Goal: Information Seeking & Learning: Learn about a topic

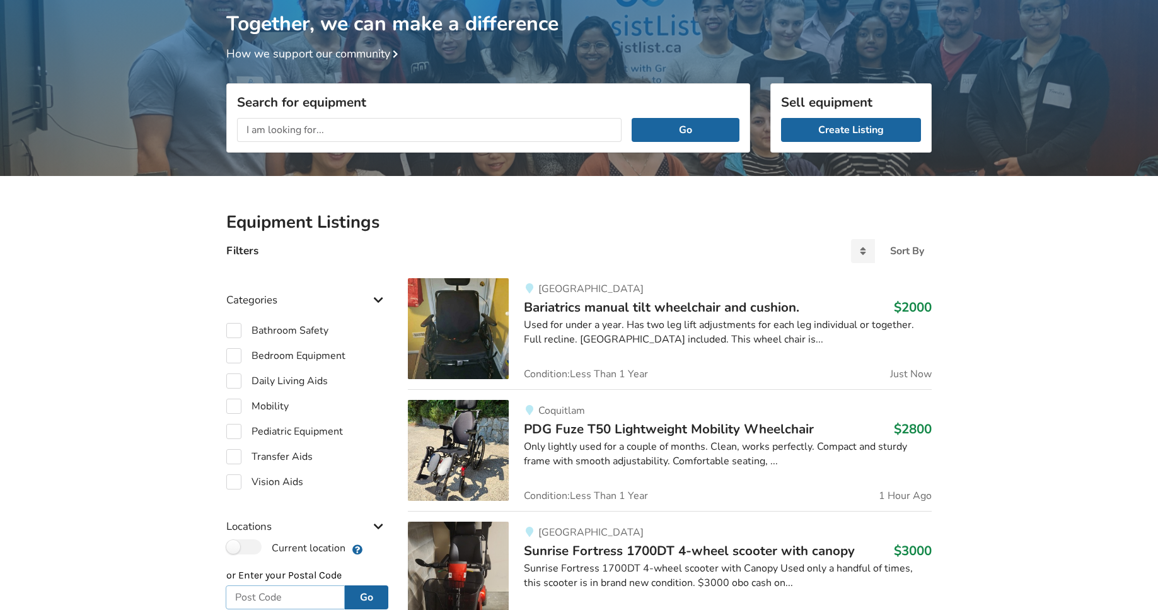
scroll to position [87, 0]
click at [682, 309] on span "Bariatrics manual tilt wheelchair and cushion." at bounding box center [662, 307] width 276 height 18
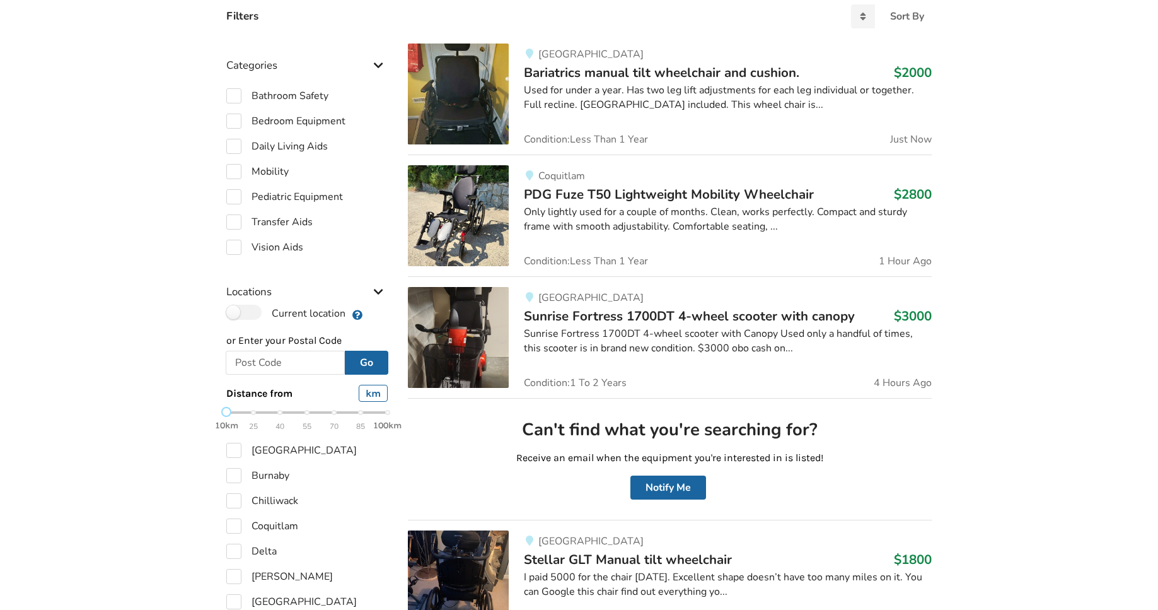
scroll to position [325, 0]
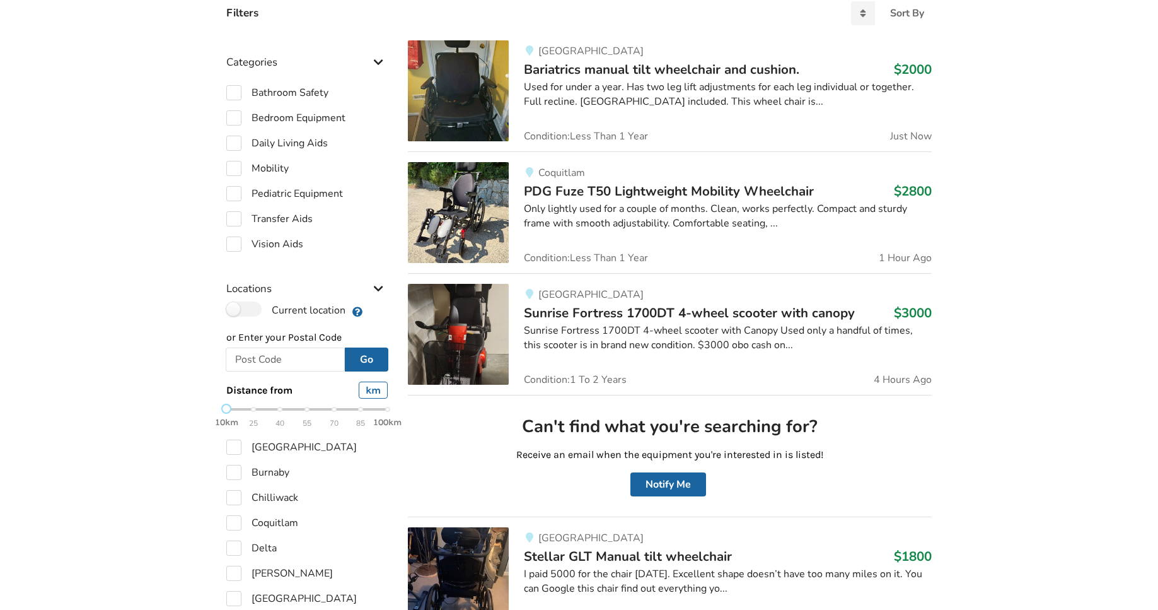
click at [646, 204] on div "Only lightly used for a couple of months. Clean, works perfectly. Compact and s…" at bounding box center [728, 216] width 408 height 29
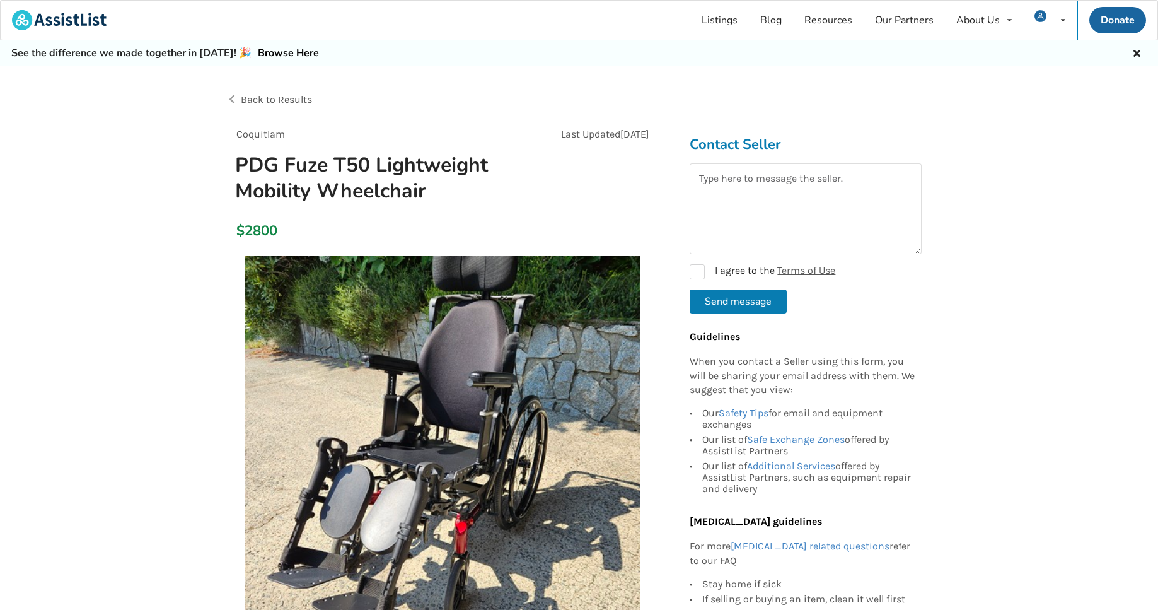
click at [279, 96] on span "Back to Results" at bounding box center [276, 99] width 71 height 12
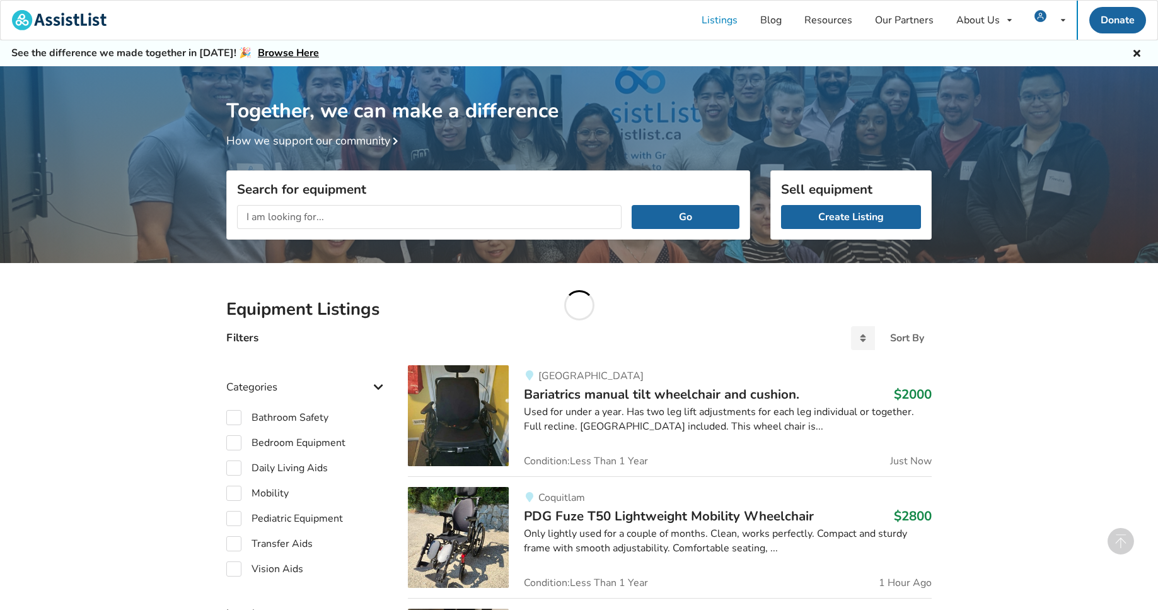
scroll to position [325, 0]
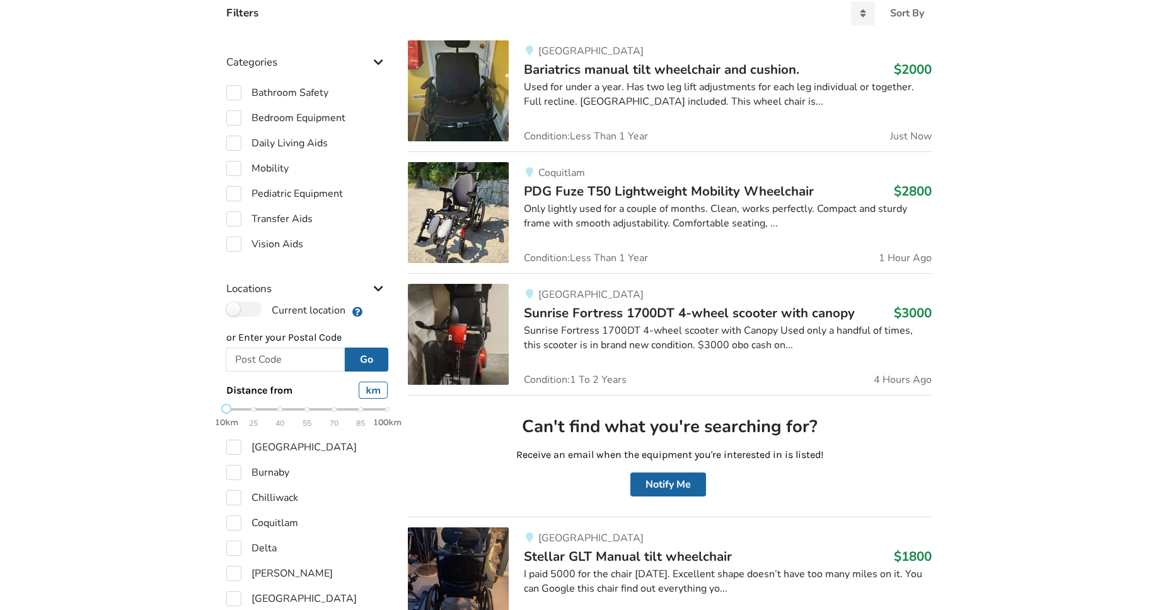
click at [633, 333] on div "Sunrise Fortress 1700DT 4-wheel scooter with Canopy Used only a handful of time…" at bounding box center [728, 337] width 408 height 29
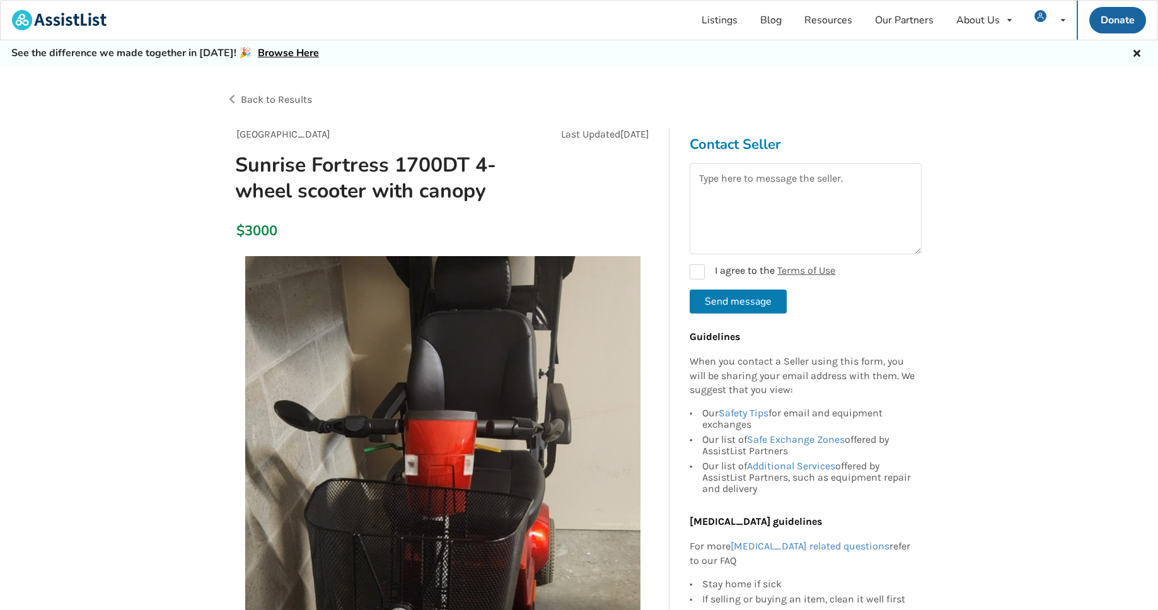
click at [305, 96] on span "Back to Results" at bounding box center [276, 99] width 71 height 12
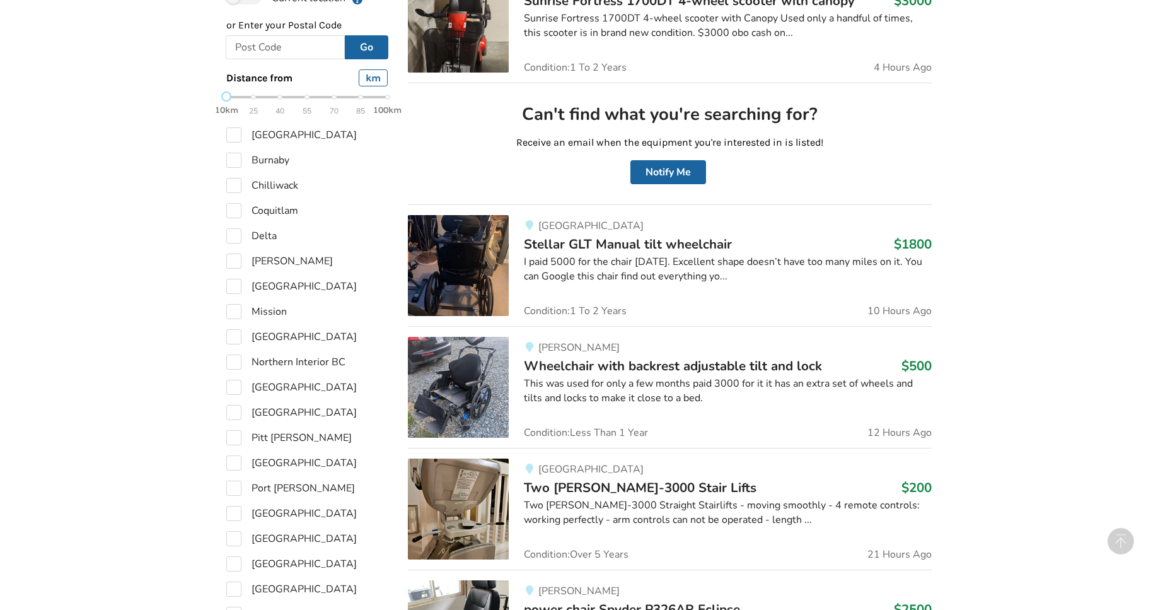
scroll to position [637, 0]
